Goal: Task Accomplishment & Management: Manage account settings

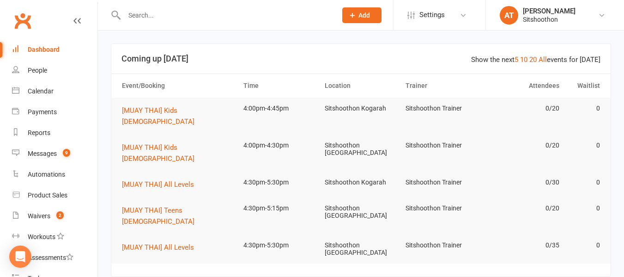
click at [195, 17] on input "text" at bounding box center [225, 15] width 209 height 13
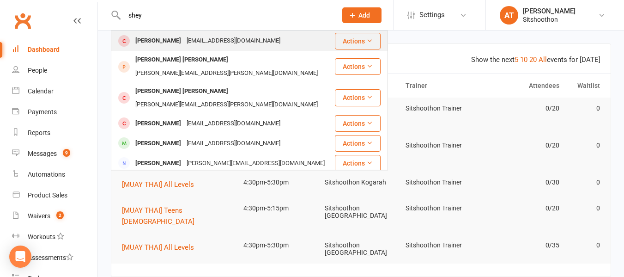
type input "shey"
click at [186, 44] on div "[EMAIL_ADDRESS][DOMAIN_NAME]" at bounding box center [233, 40] width 99 height 13
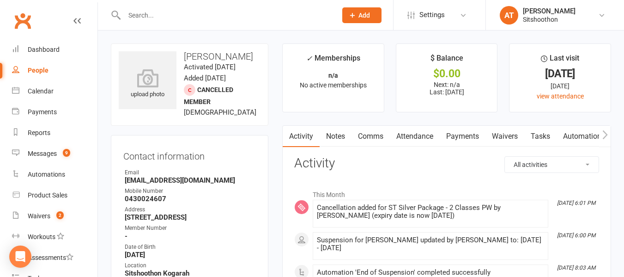
click at [155, 184] on strong "[EMAIL_ADDRESS][DOMAIN_NAME]" at bounding box center [190, 180] width 131 height 8
copy render-form-field "[EMAIL_ADDRESS][DOMAIN_NAME]"
click at [178, 20] on input "text" at bounding box center [225, 15] width 209 height 13
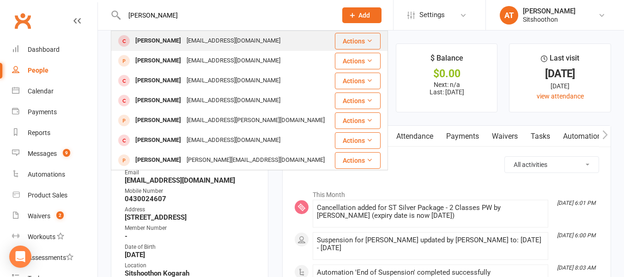
type input "[PERSON_NAME]"
click at [163, 37] on div "[PERSON_NAME]" at bounding box center [158, 40] width 51 height 13
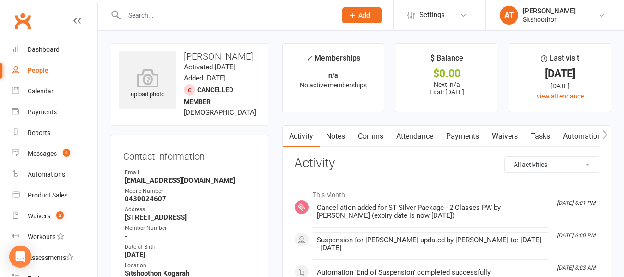
click at [161, 13] on input "text" at bounding box center [225, 15] width 209 height 13
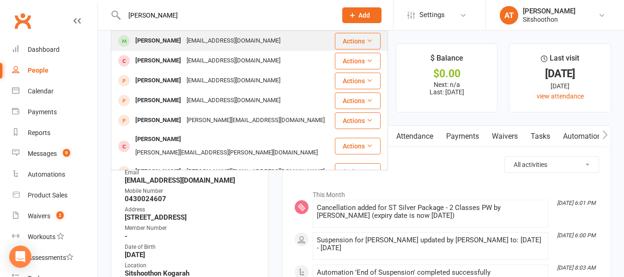
type input "[PERSON_NAME]"
click at [172, 34] on div "[PERSON_NAME]" at bounding box center [158, 40] width 51 height 13
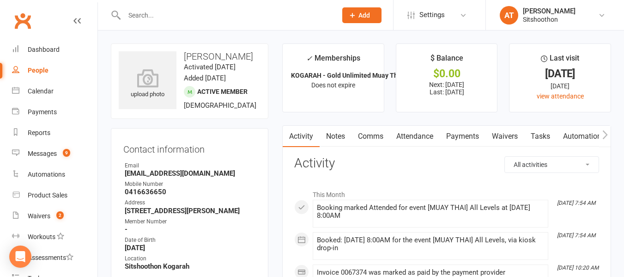
click at [191, 14] on input "text" at bounding box center [225, 15] width 209 height 13
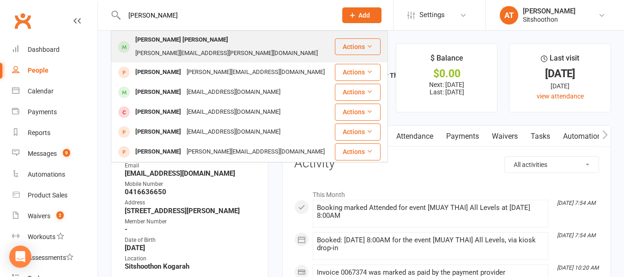
type input "[PERSON_NAME]"
click at [173, 40] on div "[PERSON_NAME] [PERSON_NAME]" at bounding box center [182, 39] width 98 height 13
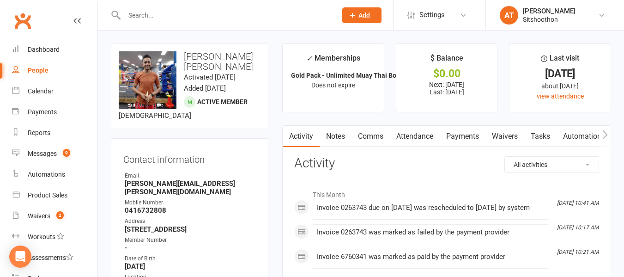
click at [461, 135] on link "Payments" at bounding box center [463, 136] width 46 height 21
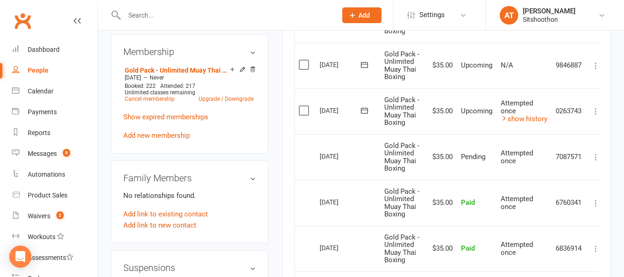
scroll to position [383, 0]
click at [366, 111] on icon at bounding box center [364, 109] width 9 height 9
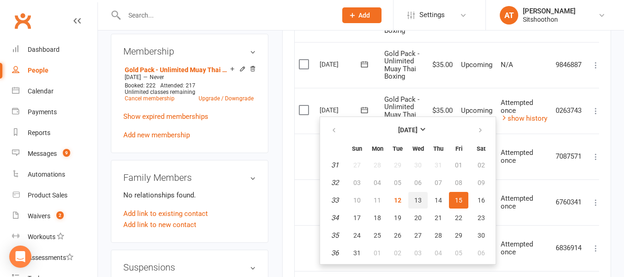
click at [422, 196] on button "13" at bounding box center [417, 200] width 19 height 17
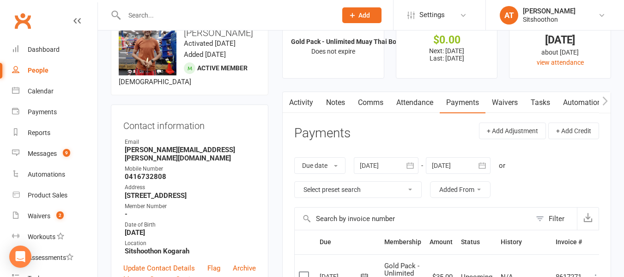
scroll to position [0, 0]
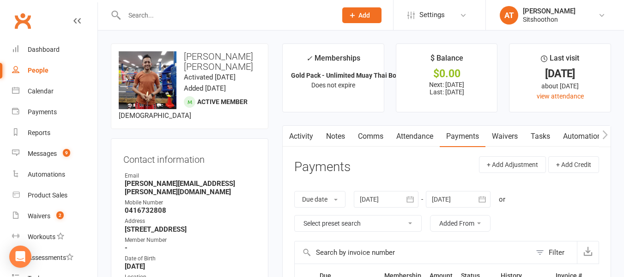
click at [307, 133] on link "Activity" at bounding box center [301, 136] width 37 height 21
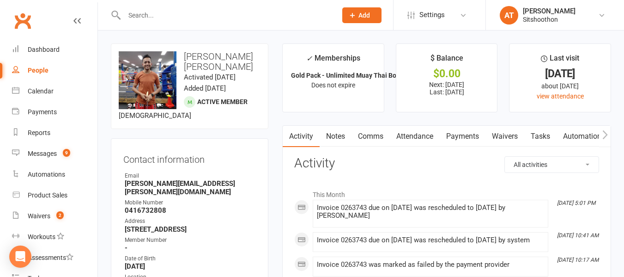
click at [444, 134] on link "Payments" at bounding box center [463, 136] width 46 height 21
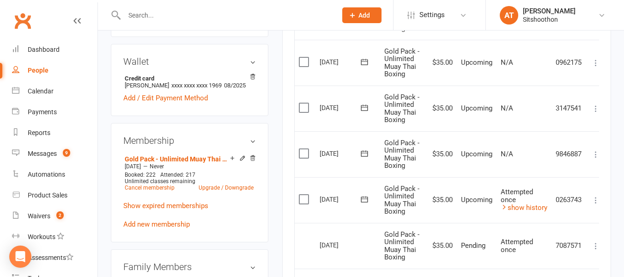
scroll to position [294, 0]
click at [174, 103] on link "Add / Edit Payment Method" at bounding box center [165, 97] width 84 height 11
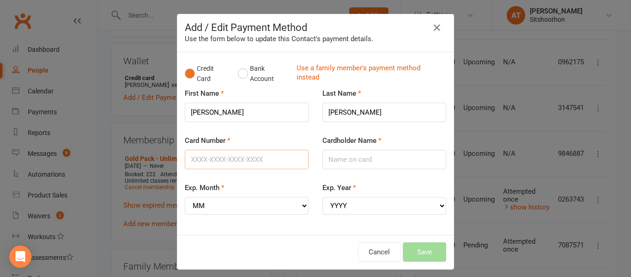
click at [243, 161] on input "Card Number" at bounding box center [247, 159] width 124 height 19
click at [205, 157] on input "Card Number" at bounding box center [247, 159] width 124 height 19
type input "5"
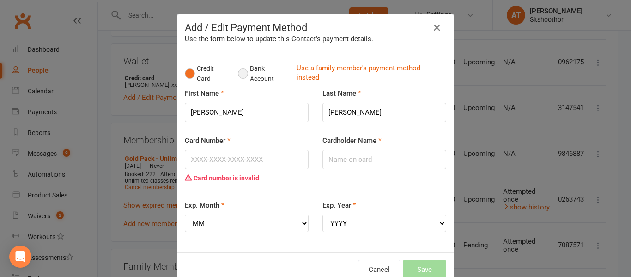
click at [242, 71] on button "Bank Account" at bounding box center [263, 74] width 51 height 28
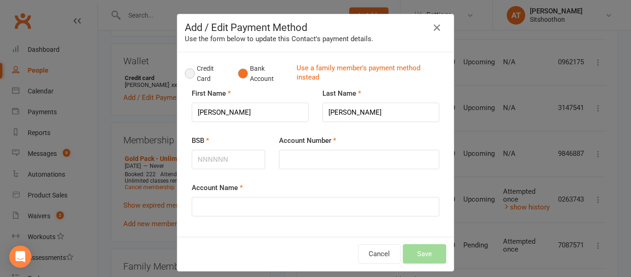
click at [186, 71] on button "Credit Card" at bounding box center [206, 74] width 43 height 28
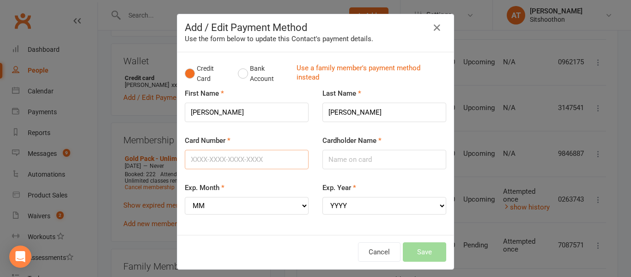
click at [209, 161] on input "Card Number" at bounding box center [247, 159] width 124 height 19
type input "[CREDIT_CARD_NUMBER]"
click at [346, 156] on input "Cardholder Name" at bounding box center [384, 159] width 124 height 19
click at [260, 205] on select "MM 01 02 03 04 05 06 07 08 09 10 11 12" at bounding box center [247, 206] width 124 height 18
select select "10"
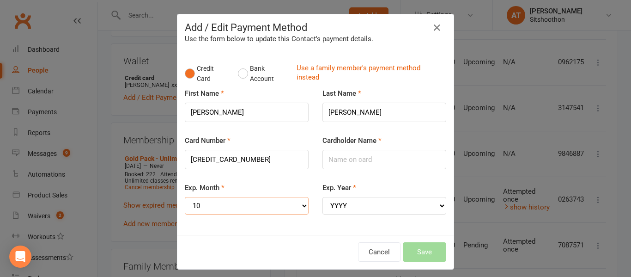
click at [185, 197] on select "MM 01 02 03 04 05 06 07 08 09 10 11 12" at bounding box center [247, 206] width 124 height 18
click at [344, 200] on select "YYYY 2025 2026 2027 2028 2029 2030 2031 2032 2033 2034" at bounding box center [384, 206] width 124 height 18
select select "2028"
click at [322, 197] on select "YYYY 2025 2026 2027 2028 2029 2030 2031 2032 2033 2034" at bounding box center [384, 206] width 124 height 18
click at [340, 162] on input "Cardholder Name" at bounding box center [384, 159] width 124 height 19
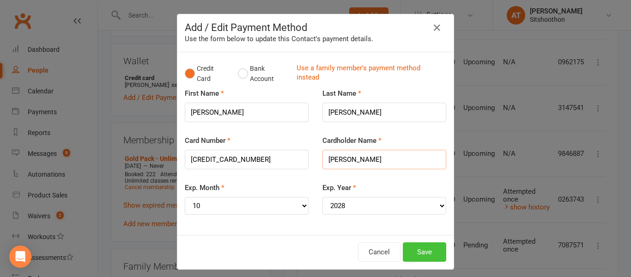
type input "[PERSON_NAME]"
click at [413, 252] on button "Save" at bounding box center [424, 251] width 43 height 19
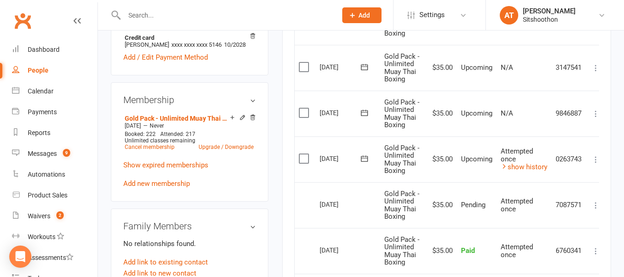
scroll to position [335, 0]
click at [182, 169] on link "Show expired memberships" at bounding box center [165, 164] width 85 height 8
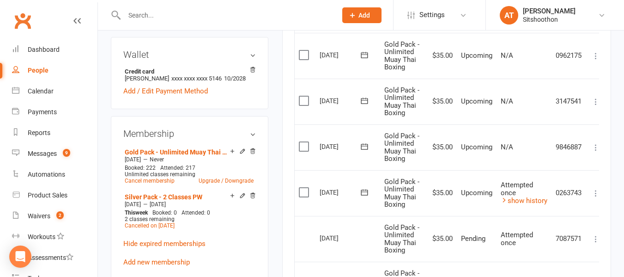
scroll to position [295, 0]
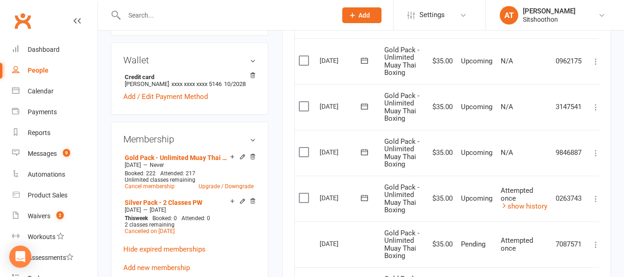
click at [253, 65] on h3 "Wallet" at bounding box center [189, 60] width 133 height 10
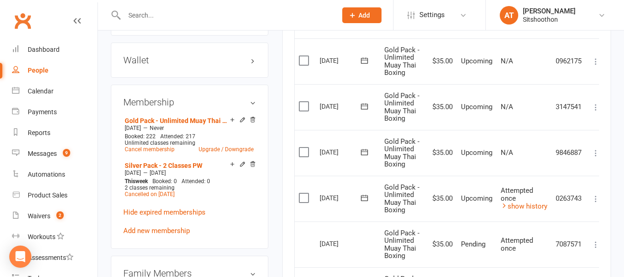
click at [253, 65] on h3 "Wallet" at bounding box center [189, 60] width 133 height 10
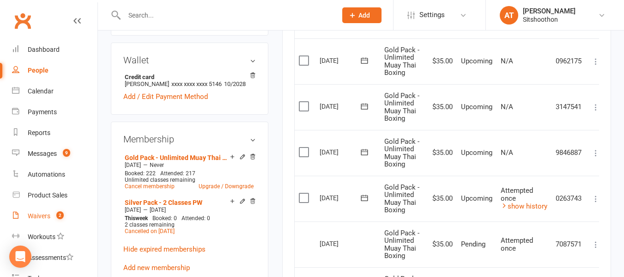
click at [45, 220] on link "Waivers 2" at bounding box center [54, 215] width 85 height 21
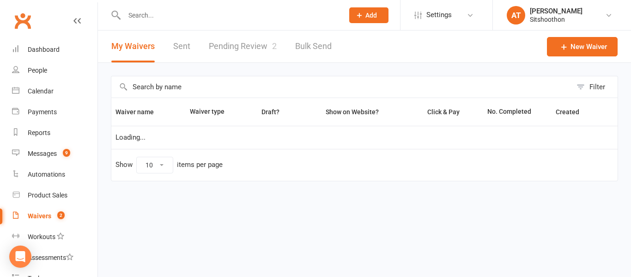
select select "100"
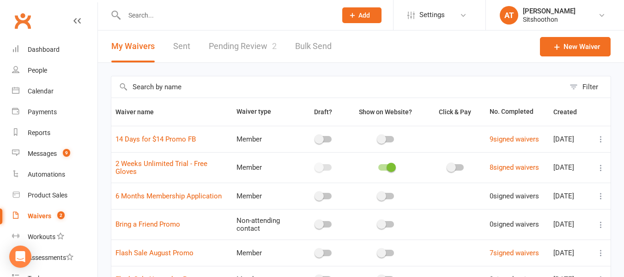
click at [233, 48] on link "Pending Review 2" at bounding box center [243, 46] width 68 height 32
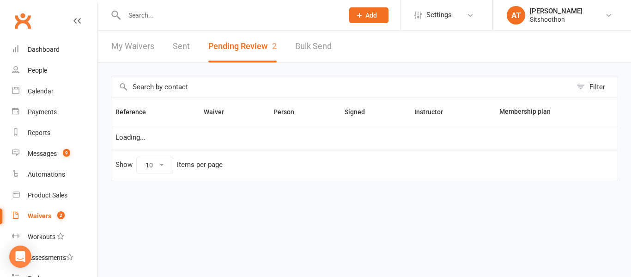
select select "25"
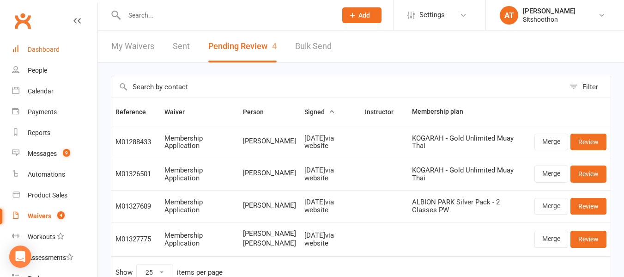
click at [59, 52] on div "Dashboard" at bounding box center [44, 49] width 32 height 7
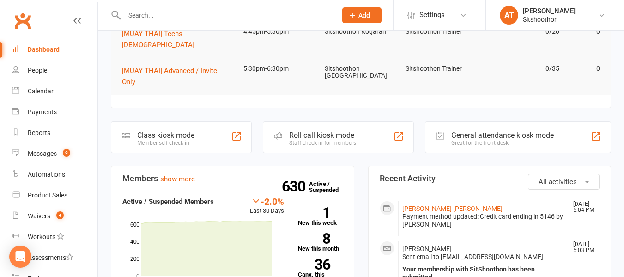
scroll to position [172, 0]
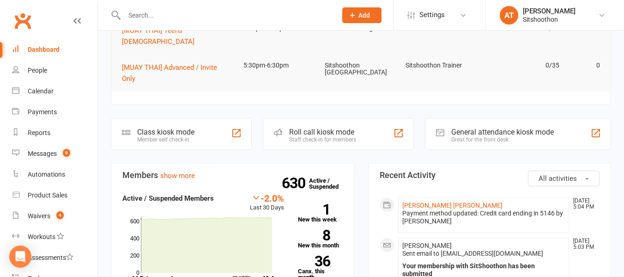
click at [148, 8] on div at bounding box center [220, 15] width 219 height 30
click at [323, 254] on strong "36" at bounding box center [314, 261] width 32 height 14
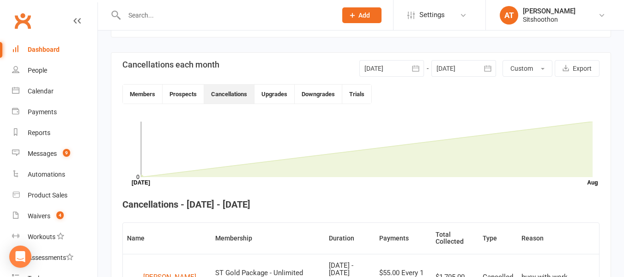
scroll to position [199, 0]
click at [382, 69] on div at bounding box center [391, 68] width 65 height 17
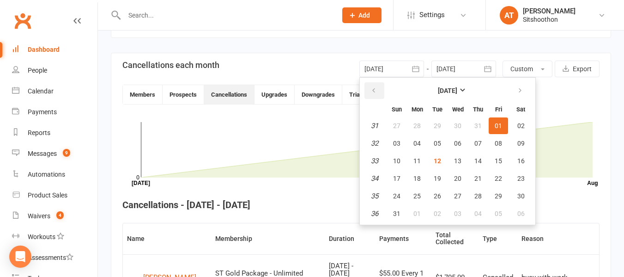
click at [374, 93] on icon "button" at bounding box center [373, 90] width 6 height 7
click at [393, 125] on span "01" at bounding box center [396, 125] width 7 height 7
type input "[DATE]"
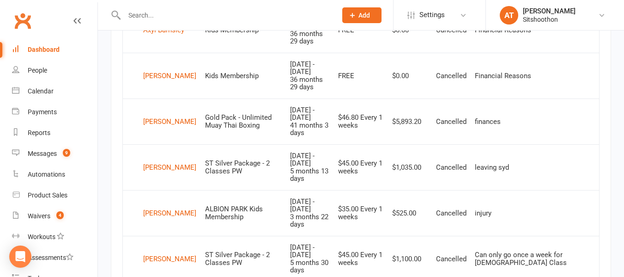
scroll to position [826, 0]
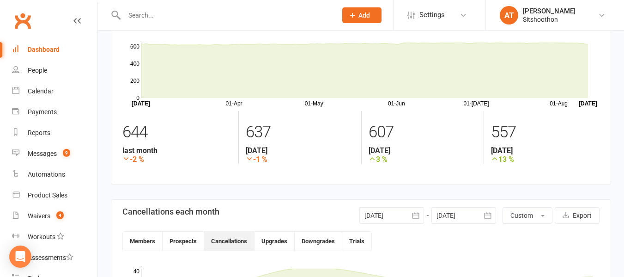
scroll to position [0, 0]
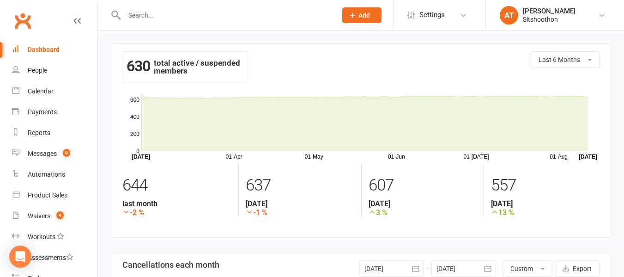
click at [45, 48] on div "Dashboard" at bounding box center [44, 49] width 32 height 7
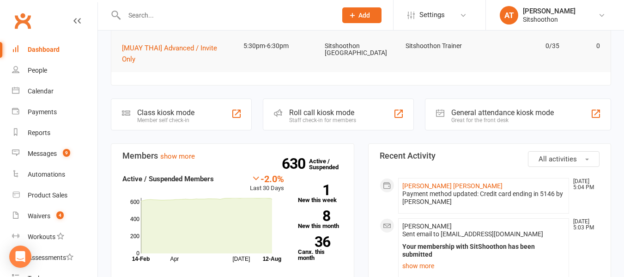
scroll to position [197, 0]
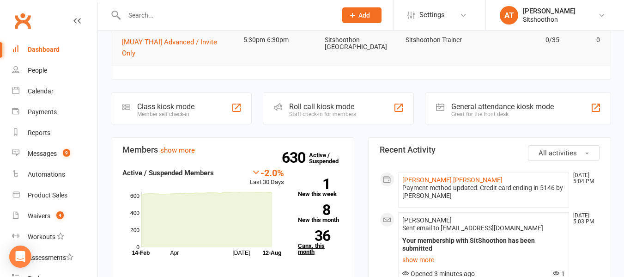
click at [316, 229] on strong "36" at bounding box center [314, 236] width 32 height 14
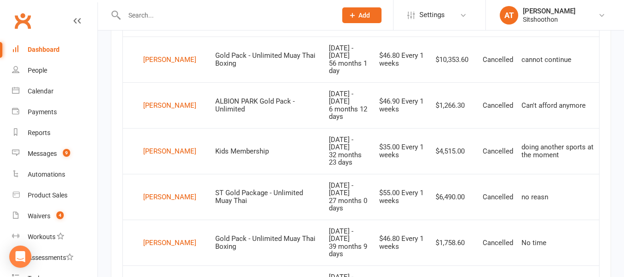
scroll to position [857, 0]
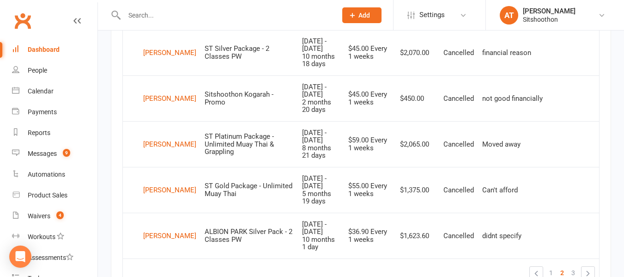
scroll to position [918, 0]
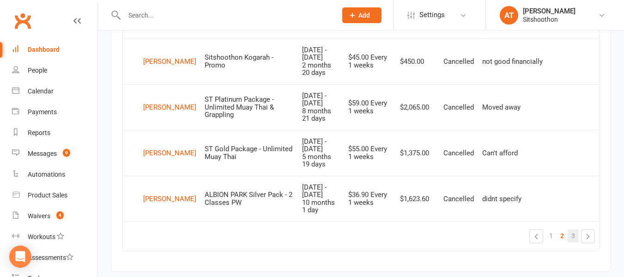
click at [570, 229] on link "3" at bounding box center [572, 235] width 11 height 13
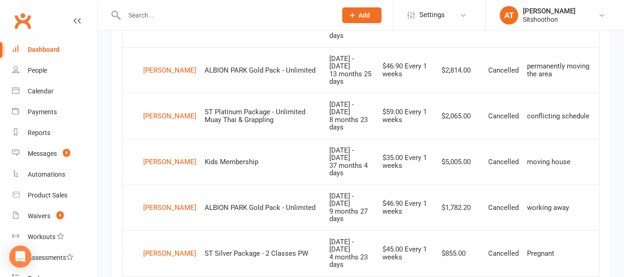
scroll to position [454, 0]
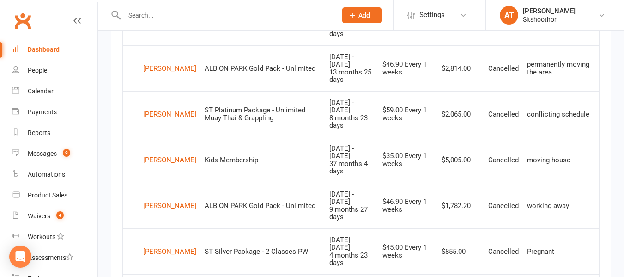
click at [142, 14] on input "text" at bounding box center [225, 15] width 209 height 13
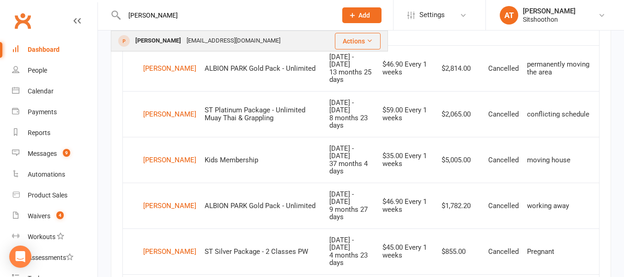
type input "[PERSON_NAME]"
click at [157, 44] on div "[PERSON_NAME]" at bounding box center [158, 40] width 51 height 13
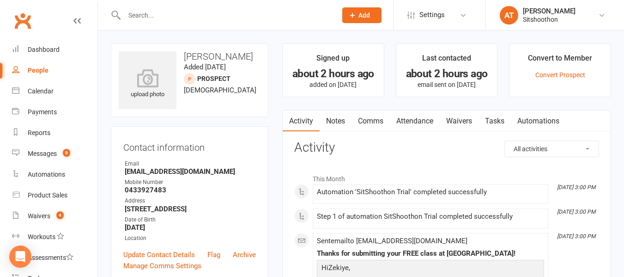
click at [154, 15] on input "text" at bounding box center [225, 15] width 209 height 13
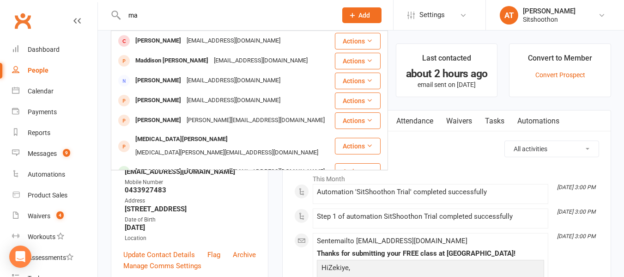
type input "m"
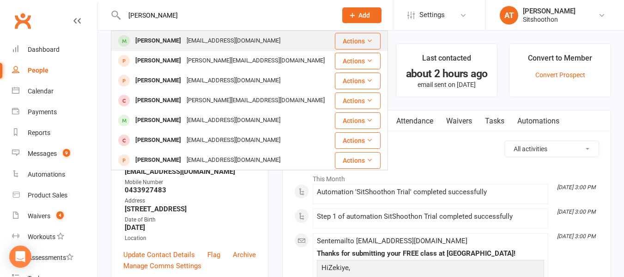
type input "[PERSON_NAME]"
click at [169, 35] on div "[PERSON_NAME]" at bounding box center [158, 40] width 51 height 13
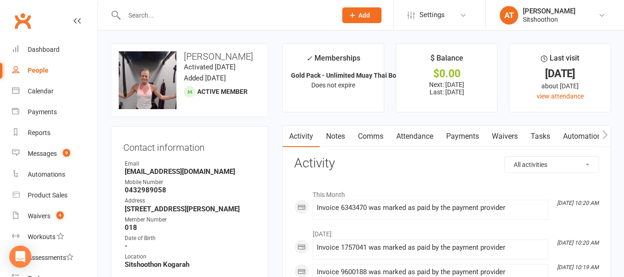
click at [468, 137] on link "Payments" at bounding box center [463, 136] width 46 height 21
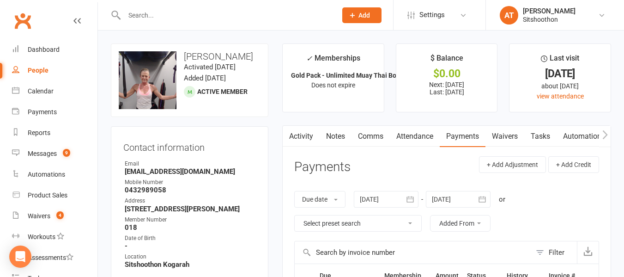
click at [157, 14] on input "text" at bounding box center [225, 15] width 209 height 13
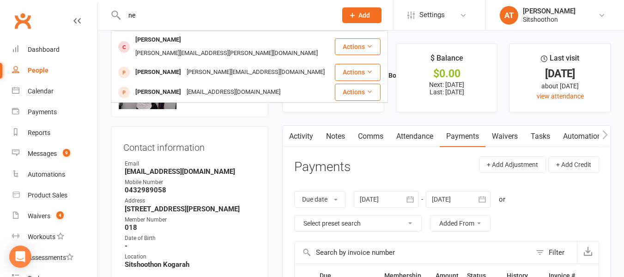
type input "n"
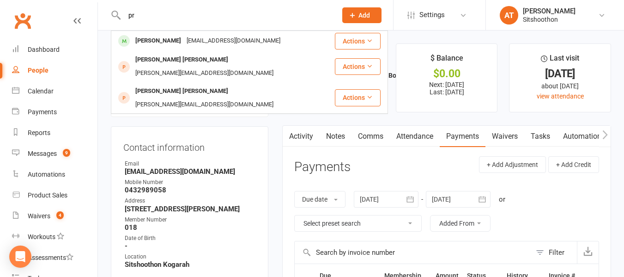
type input "p"
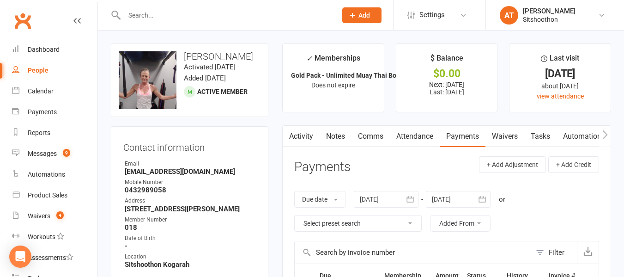
paste input "[PHONE_NUMBER]"
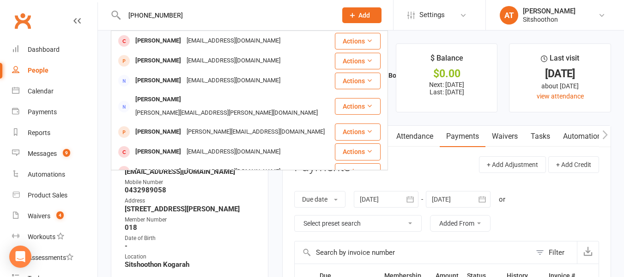
type input "[PHONE_NUMBER]"
click at [197, 30] on div "[PERSON_NAME] [EMAIL_ADDRESS][DOMAIN_NAME] Actions [PERSON_NAME] [EMAIL_ADDRESS…" at bounding box center [312, 15] width 624 height 30
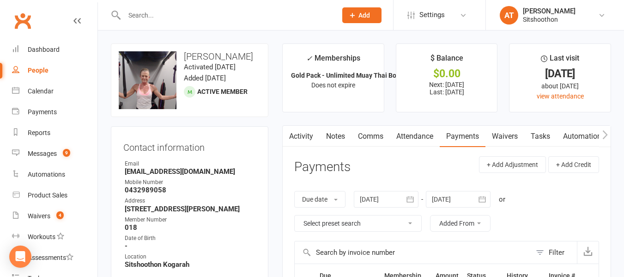
click at [167, 12] on input "text" at bounding box center [225, 15] width 209 height 13
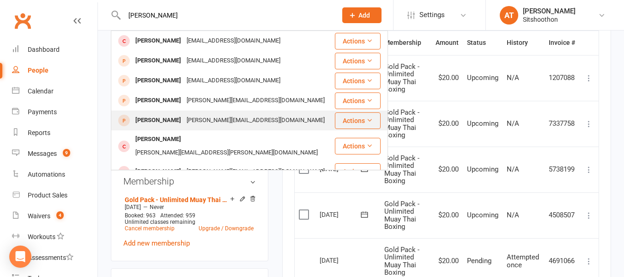
scroll to position [232, 0]
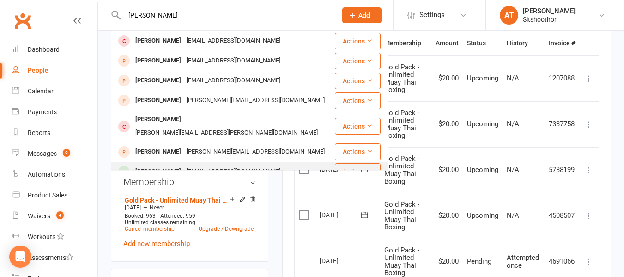
type input "[PERSON_NAME]"
click at [169, 165] on div "[PERSON_NAME]" at bounding box center [158, 171] width 51 height 13
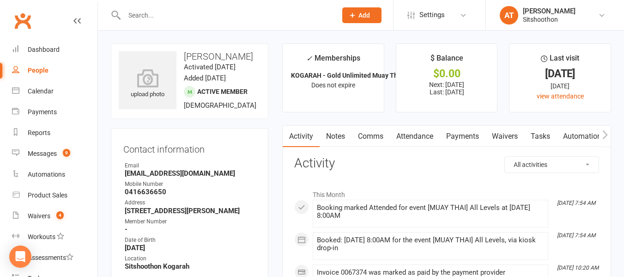
click at [463, 139] on link "Payments" at bounding box center [463, 136] width 46 height 21
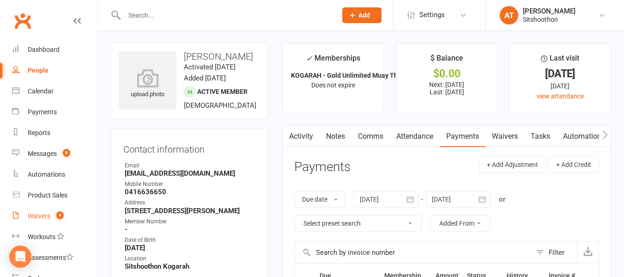
click at [39, 213] on div "Waivers" at bounding box center [39, 215] width 23 height 7
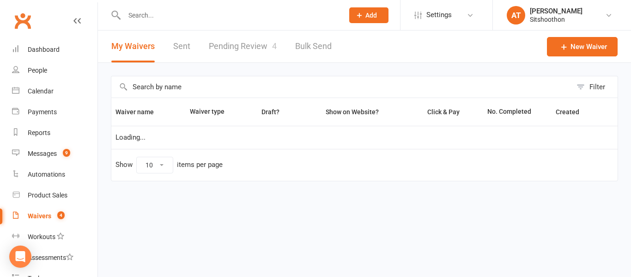
select select "100"
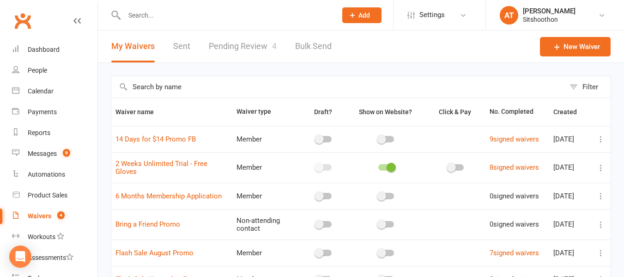
click at [253, 47] on link "Pending Review 4" at bounding box center [243, 46] width 68 height 32
select select "25"
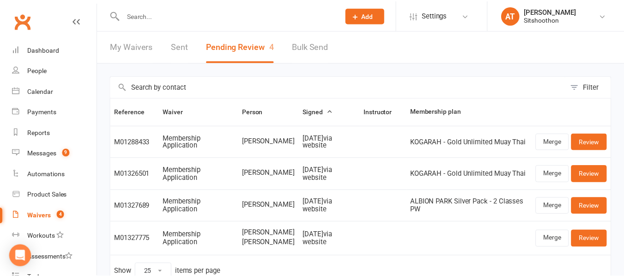
scroll to position [59, 0]
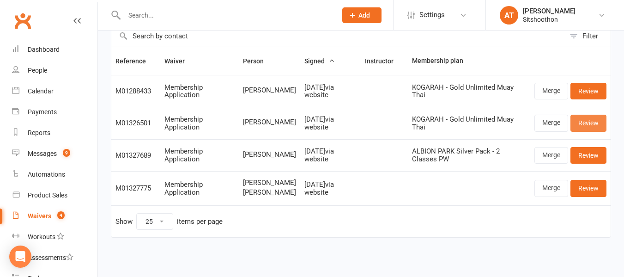
click at [601, 115] on link "Review" at bounding box center [588, 123] width 36 height 17
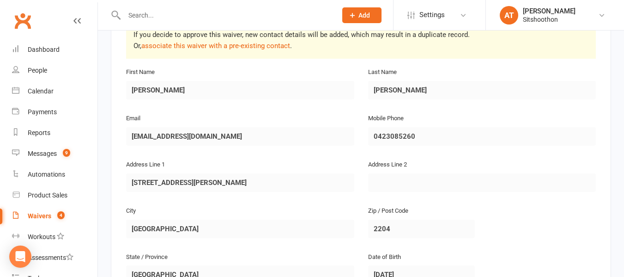
scroll to position [200, 0]
select select "25"
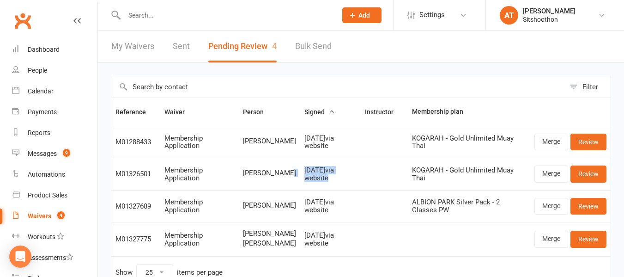
drag, startPoint x: 279, startPoint y: 170, endPoint x: 335, endPoint y: 183, distance: 56.9
click at [335, 183] on tr "M01326501 Membership Application [PERSON_NAME] [DATE] via website KOGARAH - Gol…" at bounding box center [360, 173] width 499 height 32
click at [140, 16] on input "text" at bounding box center [225, 15] width 209 height 13
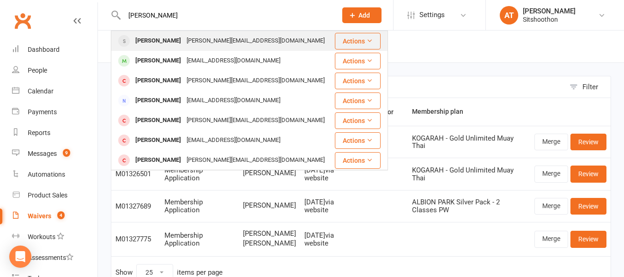
type input "[PERSON_NAME]"
click at [155, 42] on div "[PERSON_NAME]" at bounding box center [158, 40] width 51 height 13
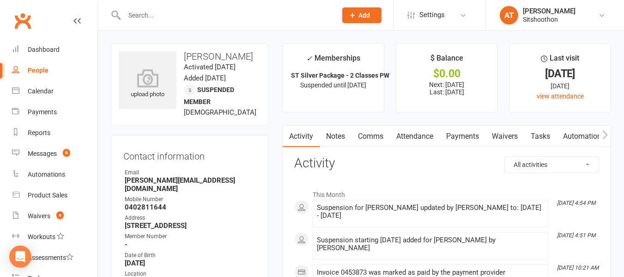
click at [230, 11] on input "text" at bounding box center [225, 15] width 209 height 13
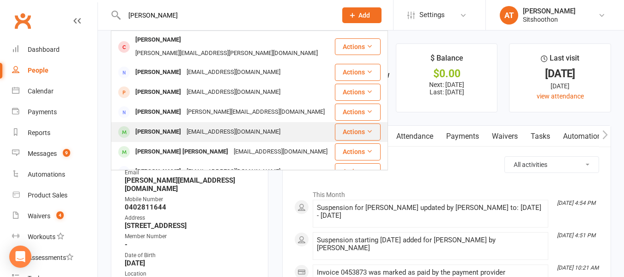
type input "[PERSON_NAME]"
click at [192, 125] on div "[EMAIL_ADDRESS][DOMAIN_NAME]" at bounding box center [233, 131] width 99 height 13
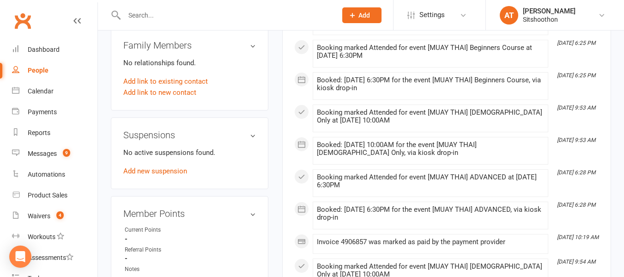
scroll to position [483, 0]
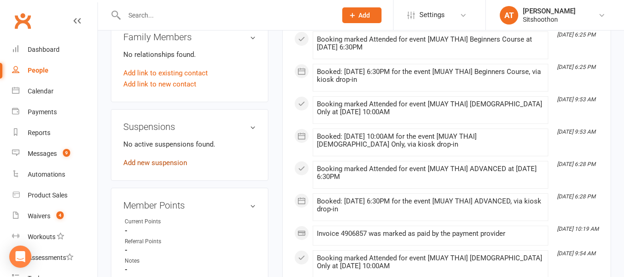
click at [164, 159] on link "Add new suspension" at bounding box center [155, 162] width 64 height 8
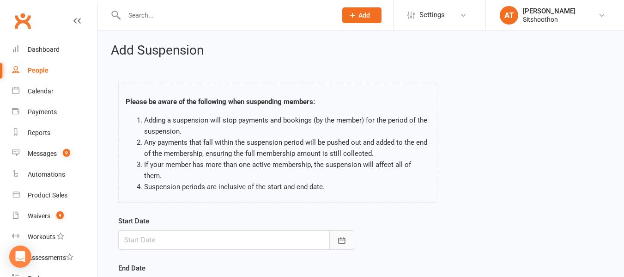
click at [336, 230] on button "button" at bounding box center [341, 239] width 25 height 19
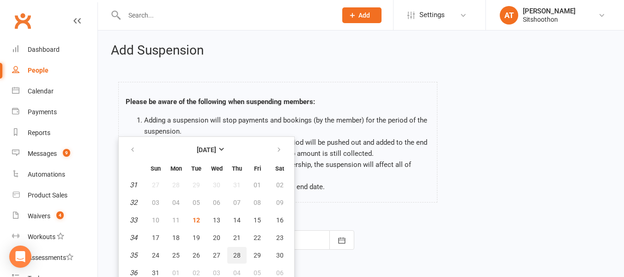
click at [242, 247] on button "28" at bounding box center [236, 255] width 19 height 17
type input "[DATE]"
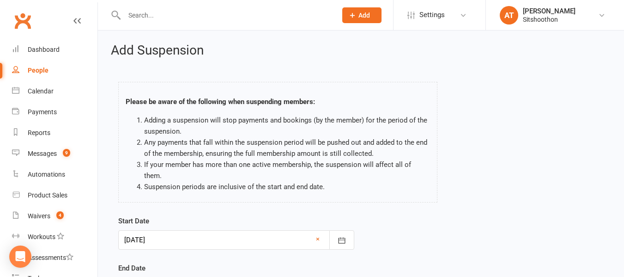
scroll to position [129, 0]
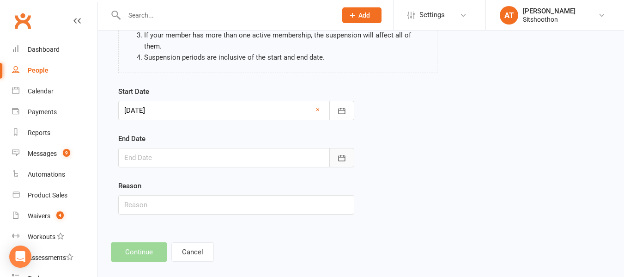
click at [343, 153] on icon "button" at bounding box center [341, 157] width 9 height 9
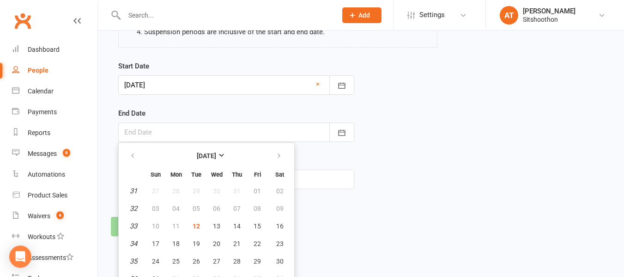
click at [537, 115] on div "Start Date [DATE] [DATE] Sun Mon Tue Wed Thu Fri Sat 31 27 28 29 30 31 01 02 32…" at bounding box center [360, 130] width 499 height 141
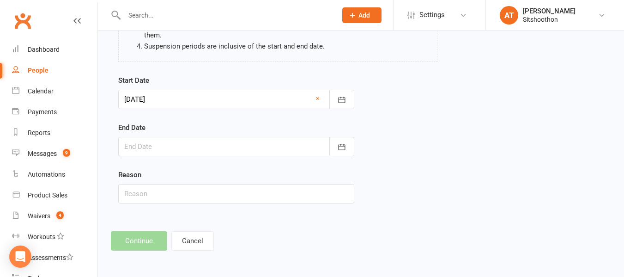
scroll to position [129, 0]
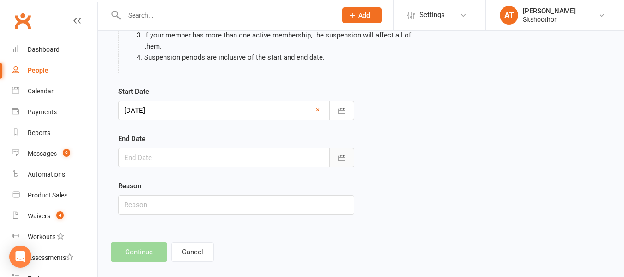
click at [344, 155] on icon "button" at bounding box center [341, 158] width 7 height 6
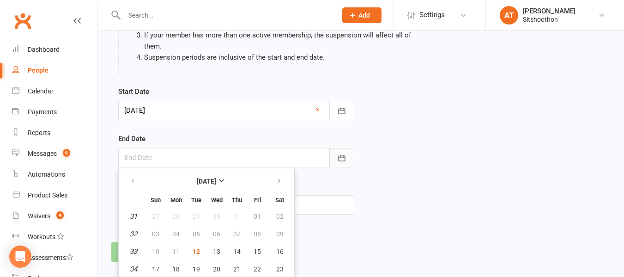
scroll to position [155, 0]
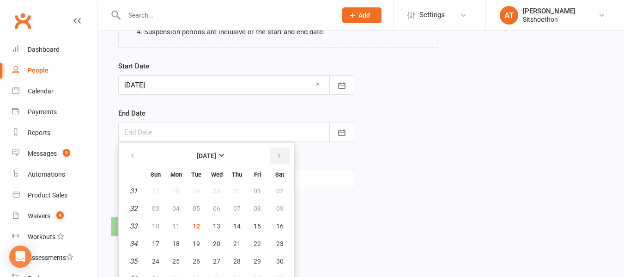
click at [270, 147] on button "button" at bounding box center [280, 155] width 20 height 17
click at [128, 147] on button "button" at bounding box center [133, 155] width 20 height 17
click at [217, 205] on span "10" at bounding box center [216, 208] width 7 height 7
type input "[DATE]"
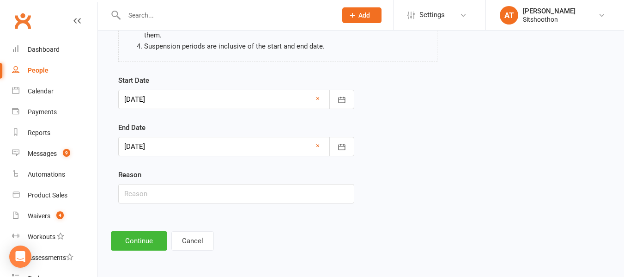
scroll to position [129, 0]
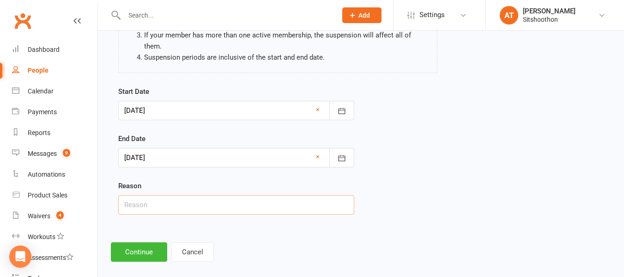
click at [155, 195] on input "text" at bounding box center [236, 204] width 236 height 19
type input "Travelling"
click at [143, 242] on button "Continue" at bounding box center [139, 251] width 56 height 19
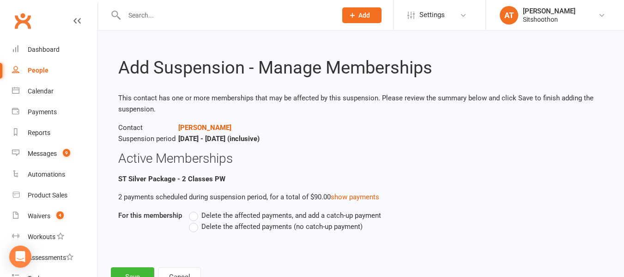
click at [195, 229] on label "Delete the affected payments (no catch-up payment)" at bounding box center [276, 226] width 174 height 11
click at [195, 221] on input "Delete the affected payments (no catch-up payment)" at bounding box center [192, 221] width 6 height 0
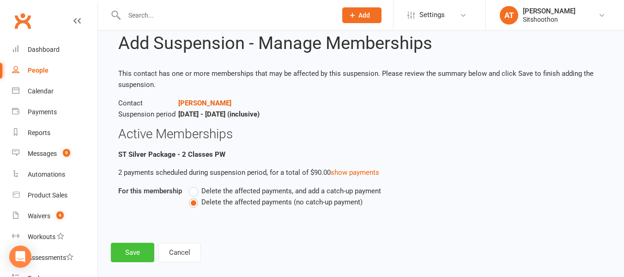
scroll to position [36, 0]
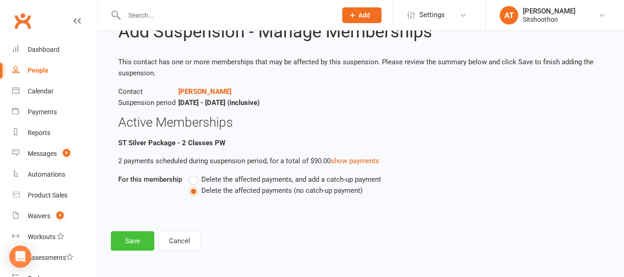
click at [136, 234] on button "Save" at bounding box center [132, 240] width 43 height 19
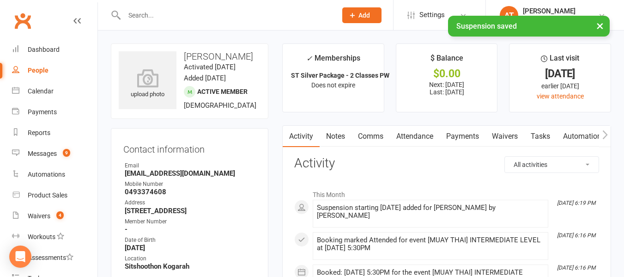
click at [466, 134] on link "Payments" at bounding box center [463, 136] width 46 height 21
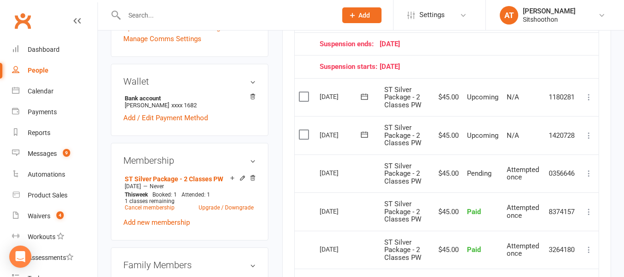
scroll to position [265, 0]
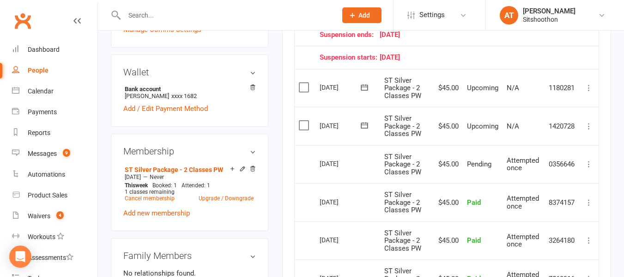
click at [149, 11] on input "text" at bounding box center [225, 15] width 209 height 13
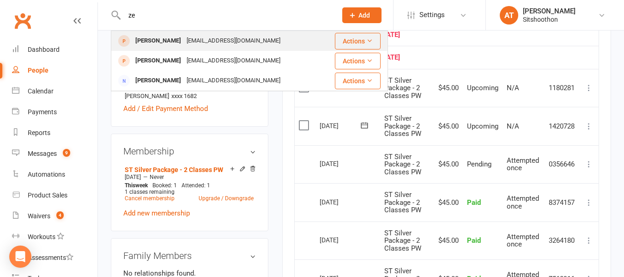
type input "z"
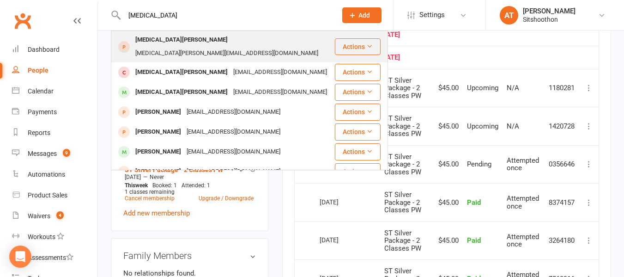
type input "[MEDICAL_DATA]"
click at [180, 47] on div "[MEDICAL_DATA][PERSON_NAME][EMAIL_ADDRESS][DOMAIN_NAME]" at bounding box center [227, 53] width 188 height 13
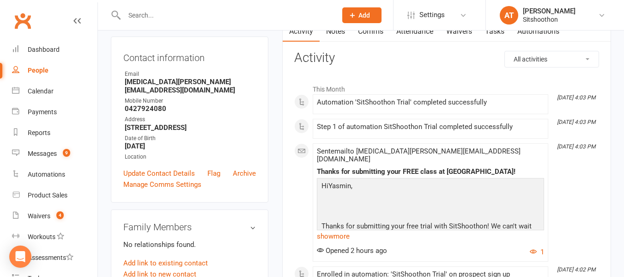
scroll to position [90, 0]
